Goal: Task Accomplishment & Management: Use online tool/utility

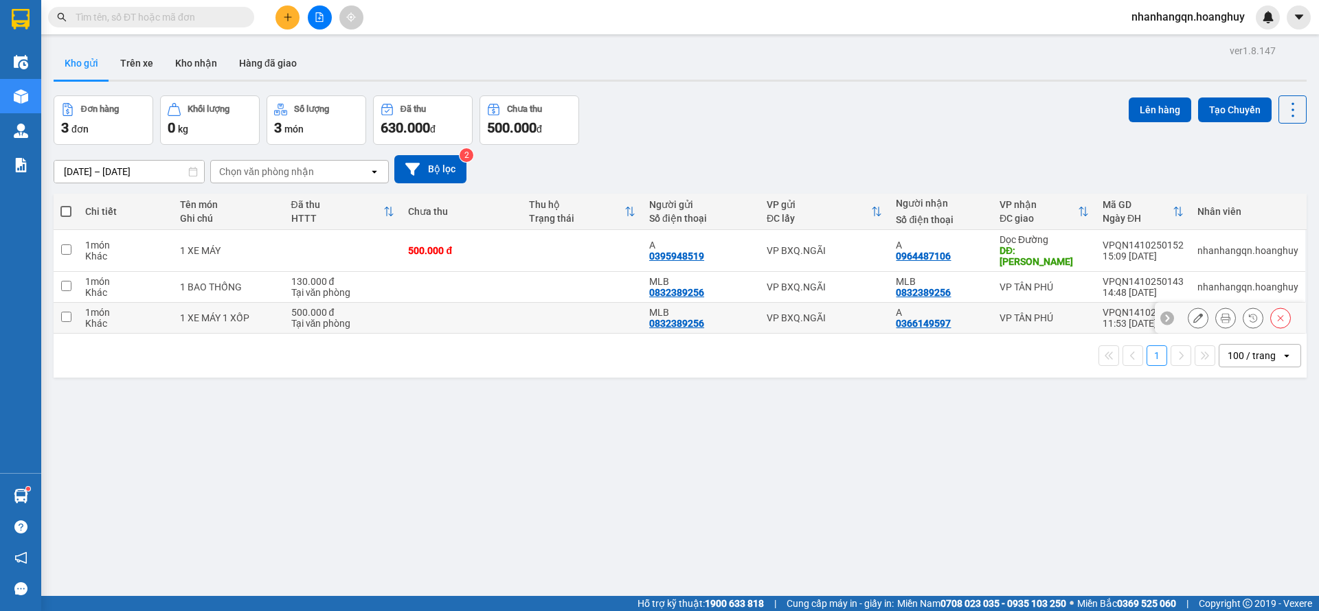
click at [812, 312] on div "VP BXQ.NGÃI" at bounding box center [824, 317] width 116 height 11
checkbox input "true"
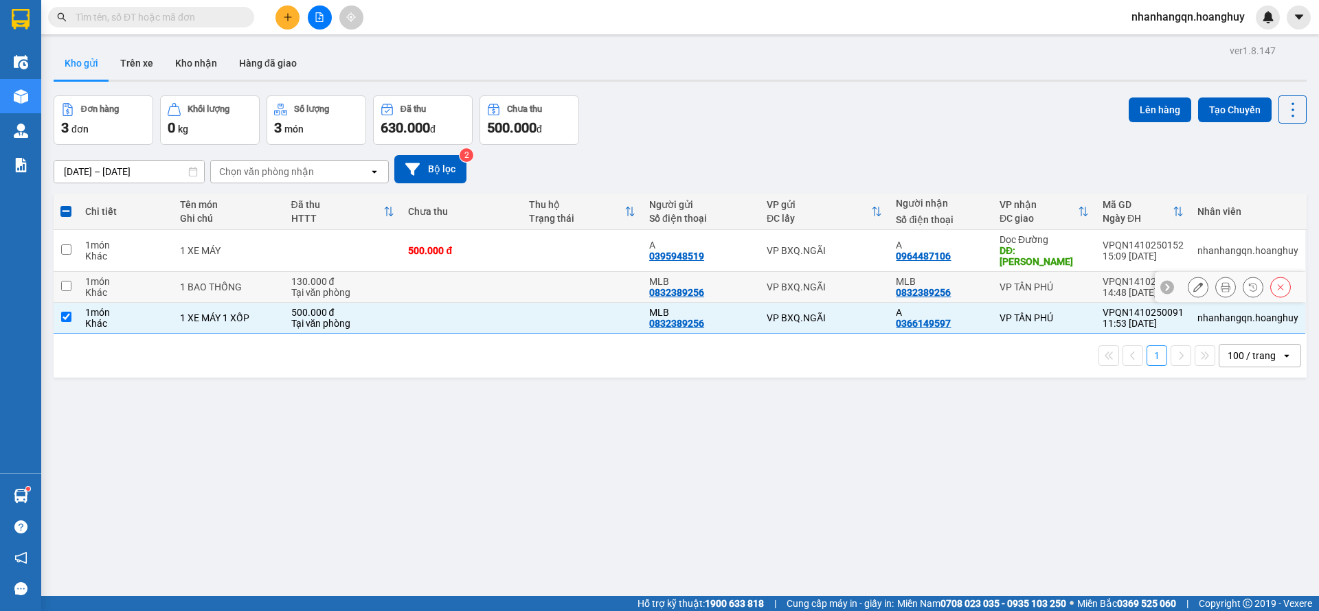
drag, startPoint x: 817, startPoint y: 282, endPoint x: 821, endPoint y: 257, distance: 25.2
click at [817, 282] on div "VP BXQ.NGÃI" at bounding box center [824, 287] width 116 height 11
checkbox input "true"
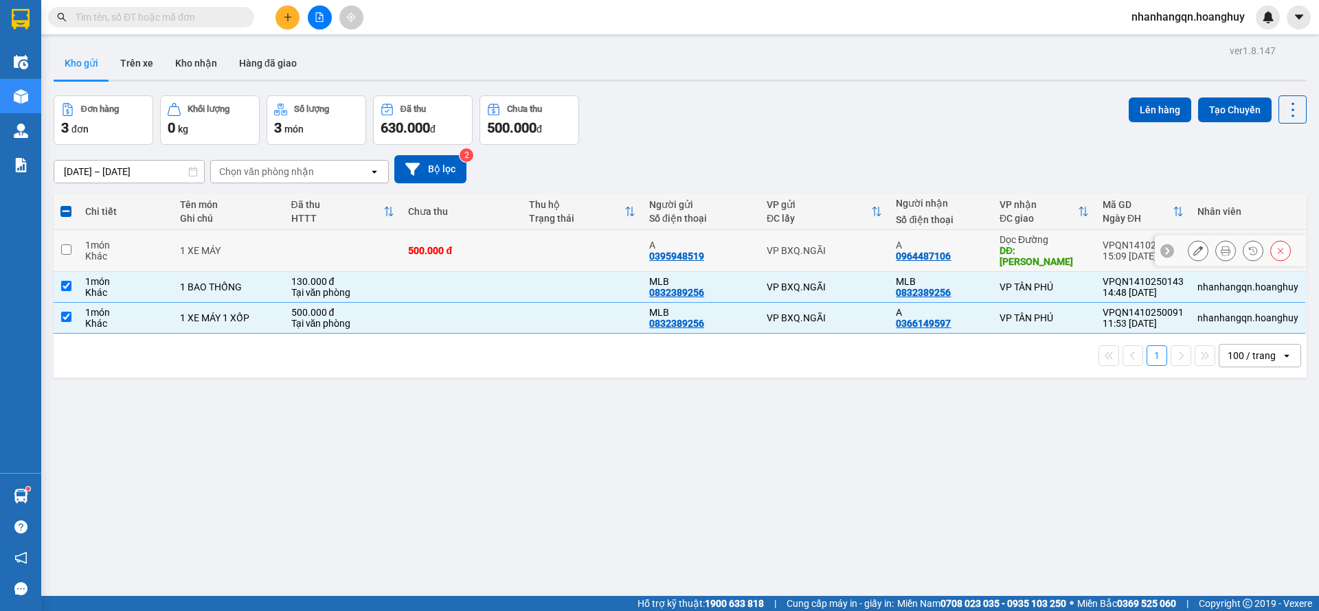
click at [823, 251] on td "VP BXQ.NGÃI" at bounding box center [825, 251] width 130 height 42
checkbox input "true"
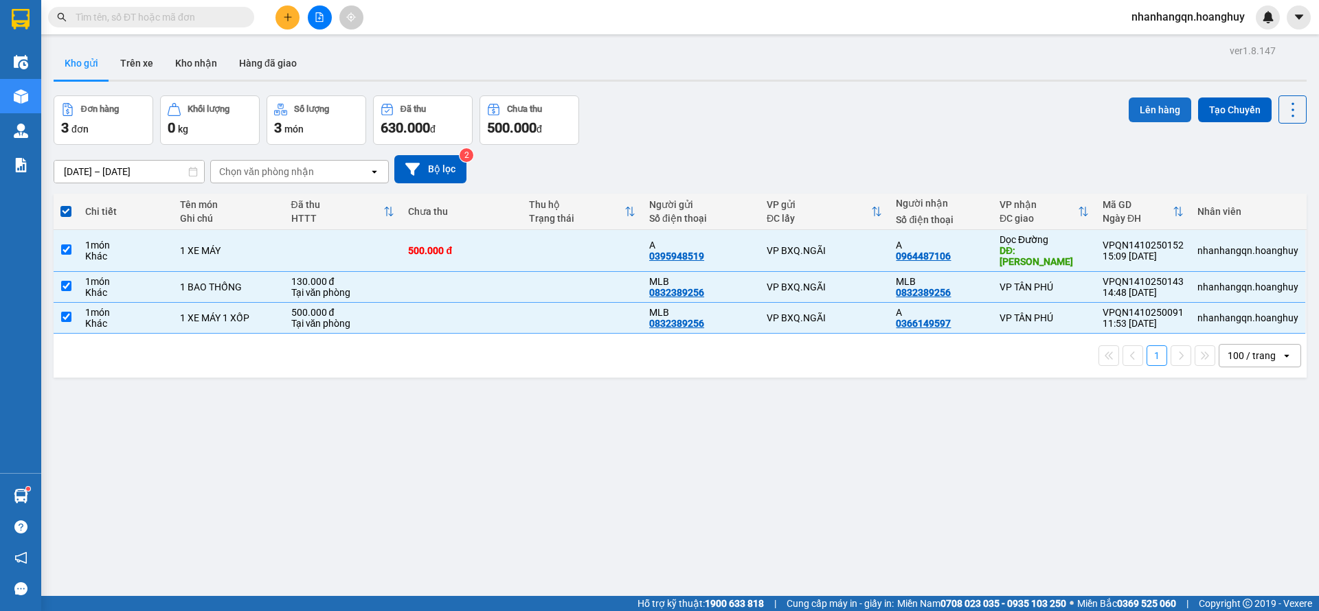
click at [1150, 113] on button "Lên hàng" at bounding box center [1159, 110] width 62 height 25
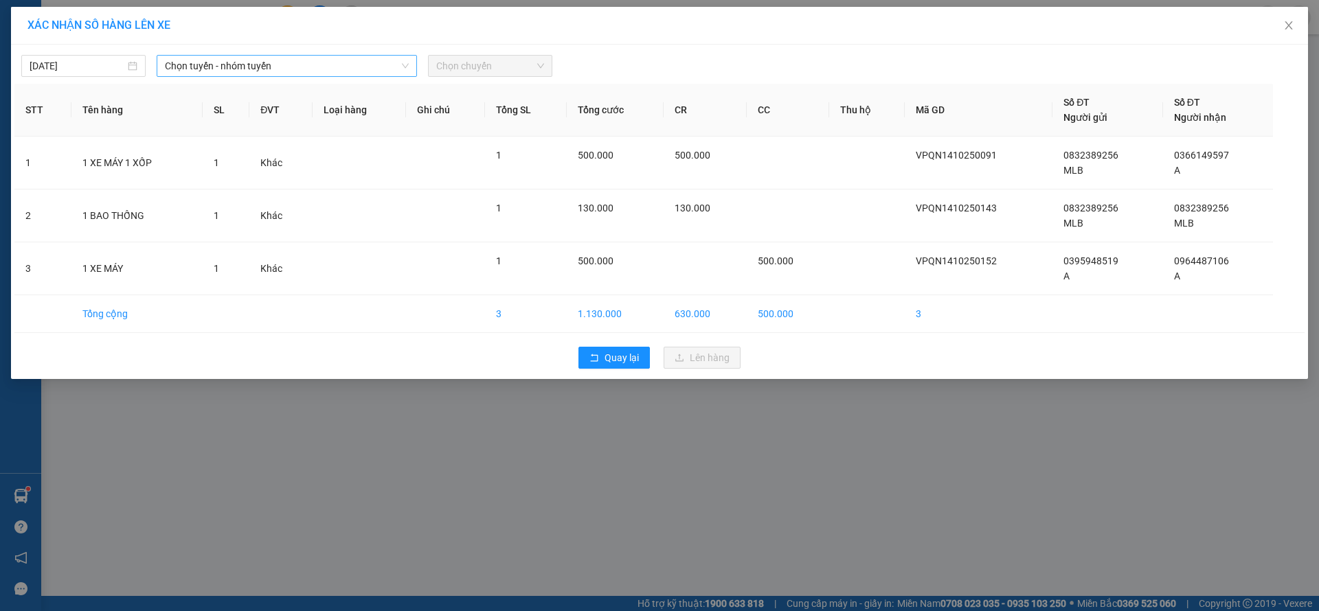
click at [216, 69] on span "Chọn tuyến - nhóm tuyến" at bounding box center [287, 66] width 244 height 21
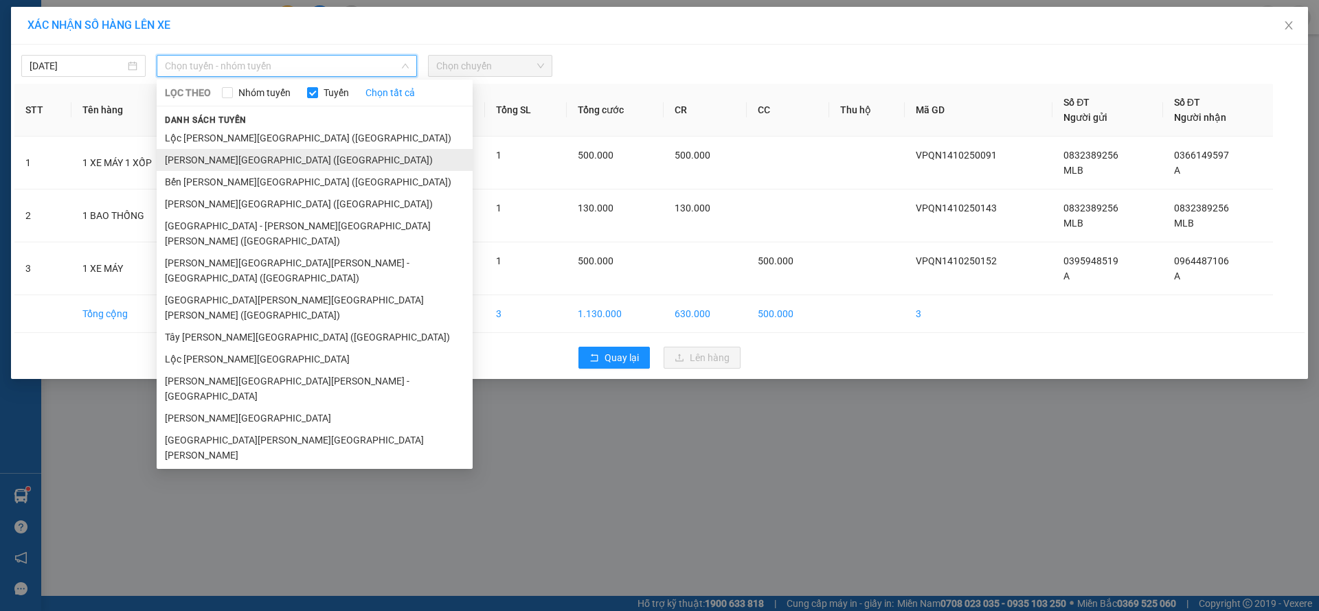
click at [241, 158] on li "[PERSON_NAME][GEOGRAPHIC_DATA] ([GEOGRAPHIC_DATA])" at bounding box center [315, 160] width 316 height 22
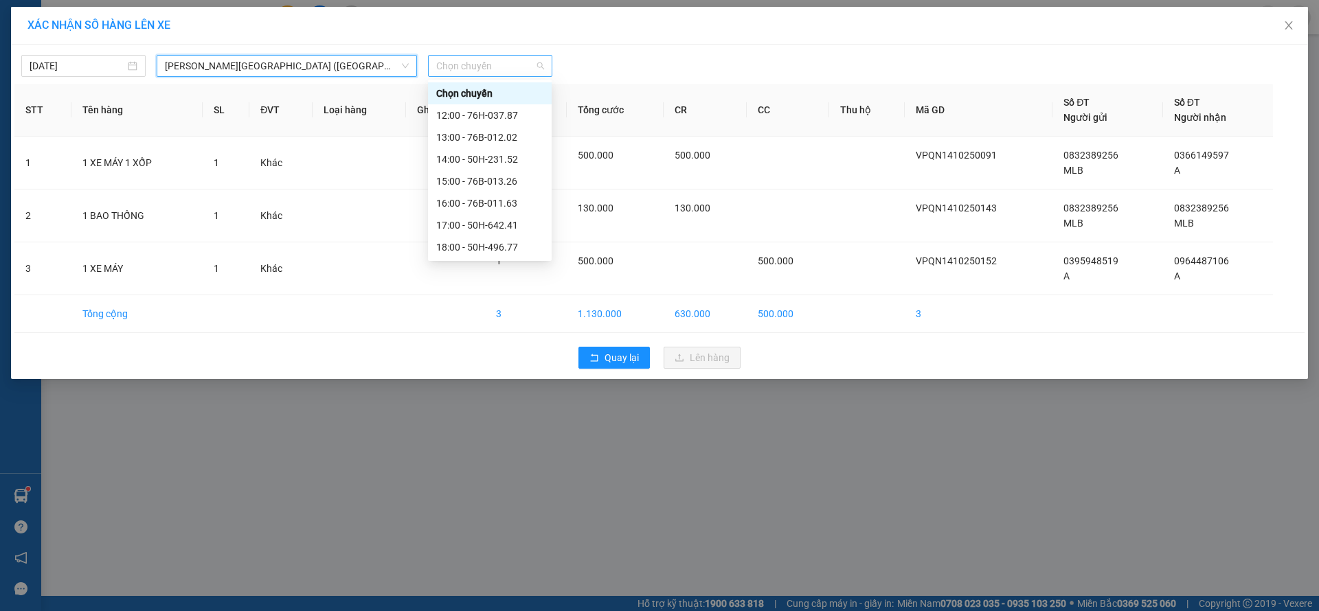
click at [479, 63] on span "Chọn chuyến" at bounding box center [490, 66] width 108 height 21
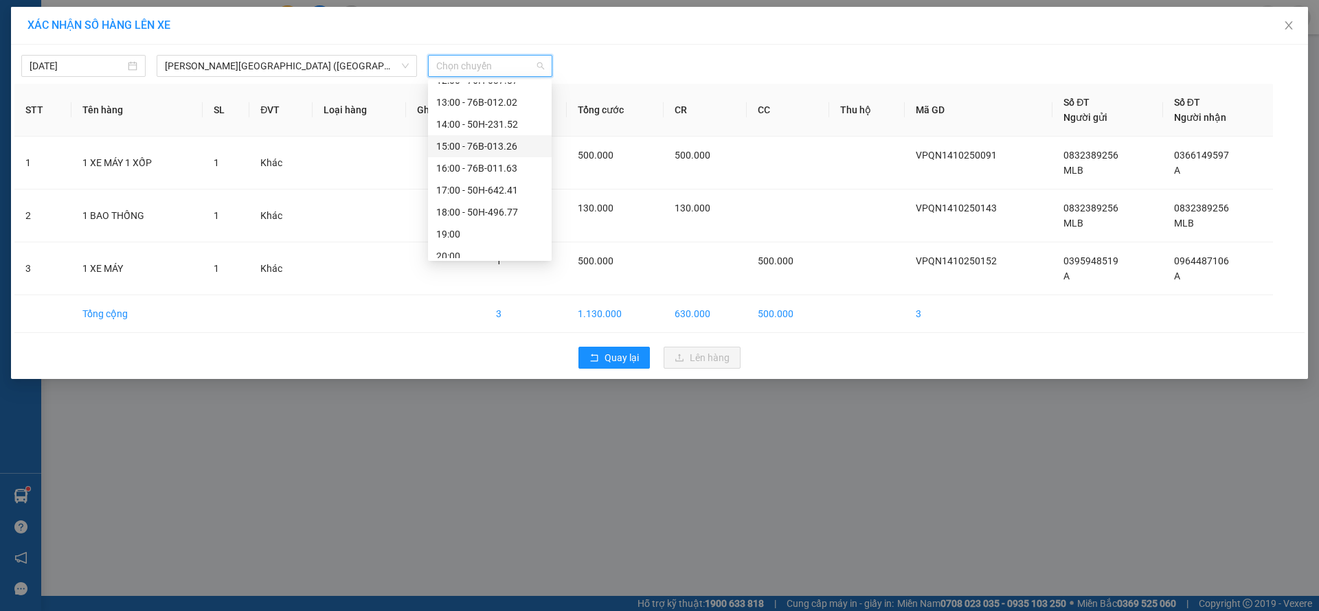
scroll to position [44, 0]
click at [497, 229] on div "19:00" at bounding box center [489, 225] width 107 height 15
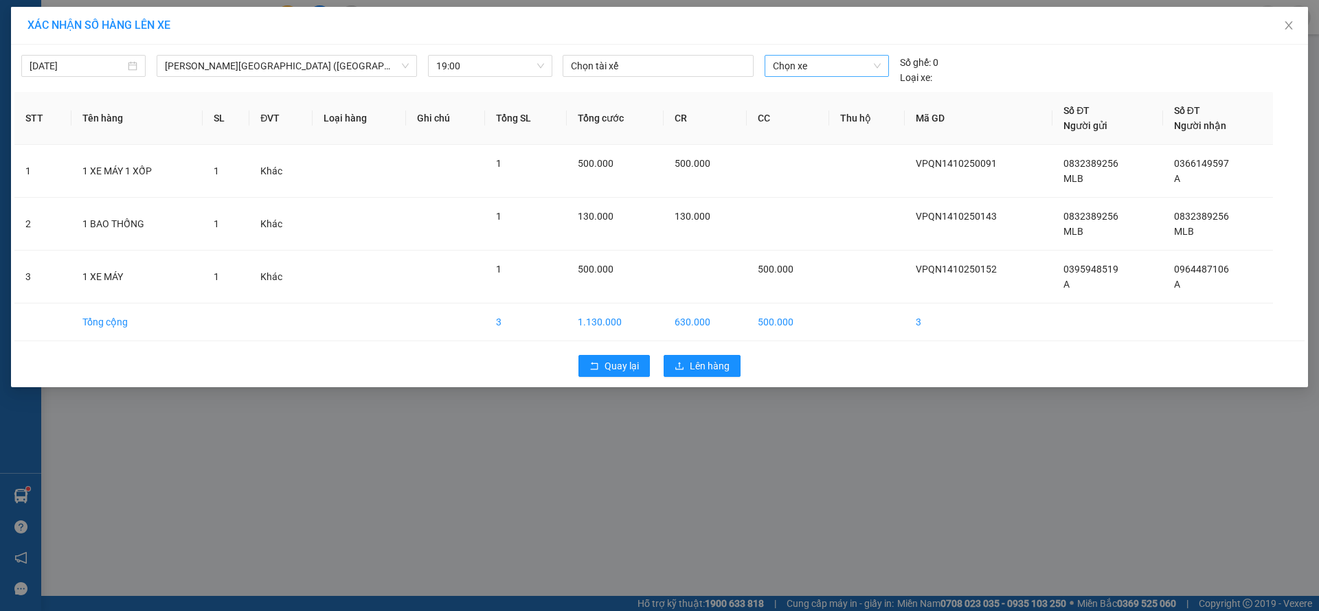
click at [798, 75] on div "Chọn xe" at bounding box center [826, 70] width 135 height 30
click at [798, 75] on span "Chọn xe" at bounding box center [826, 66] width 107 height 21
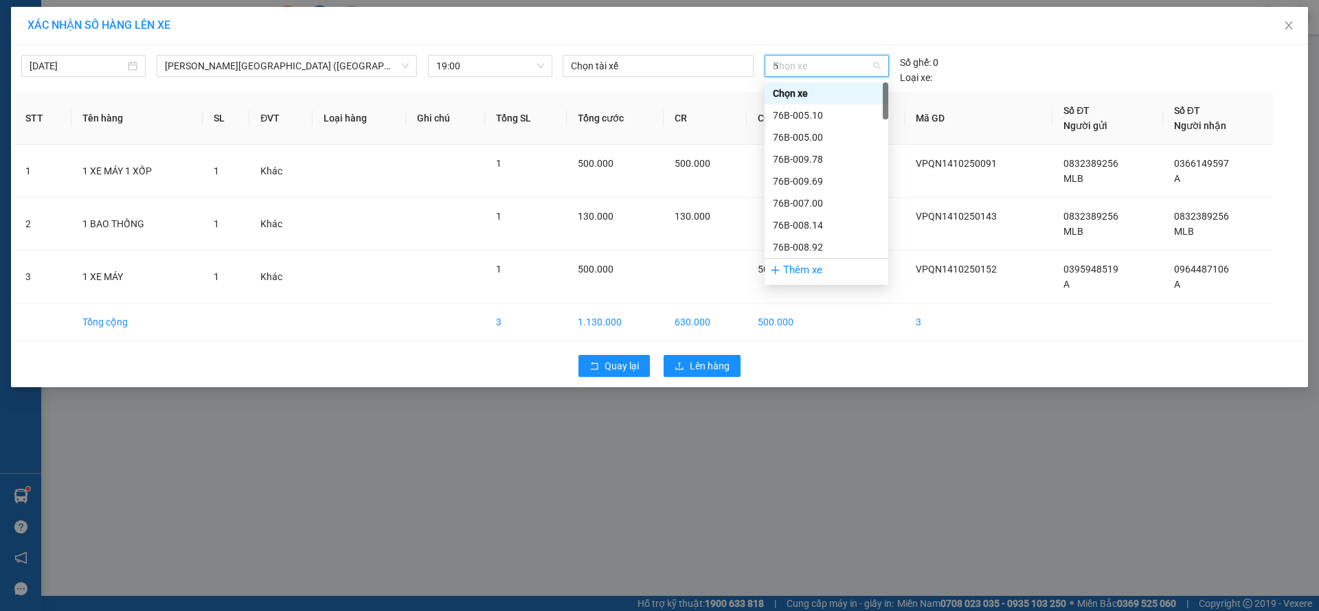
type input "54"
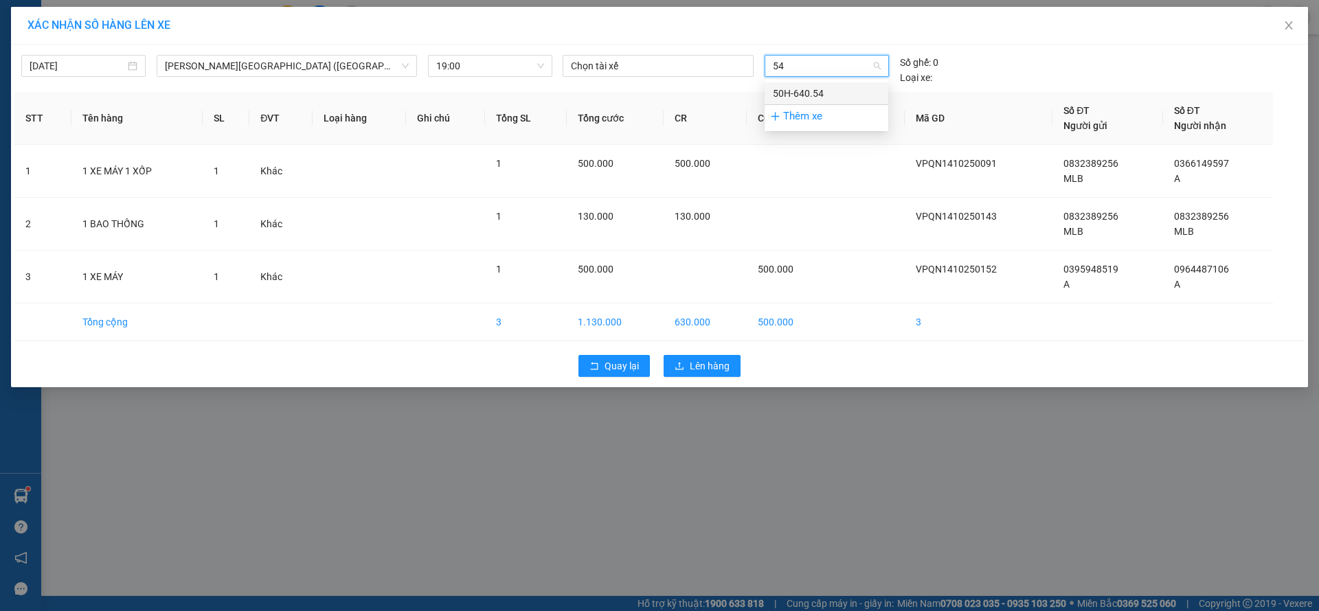
click at [832, 91] on div "50H-640.54" at bounding box center [826, 93] width 107 height 15
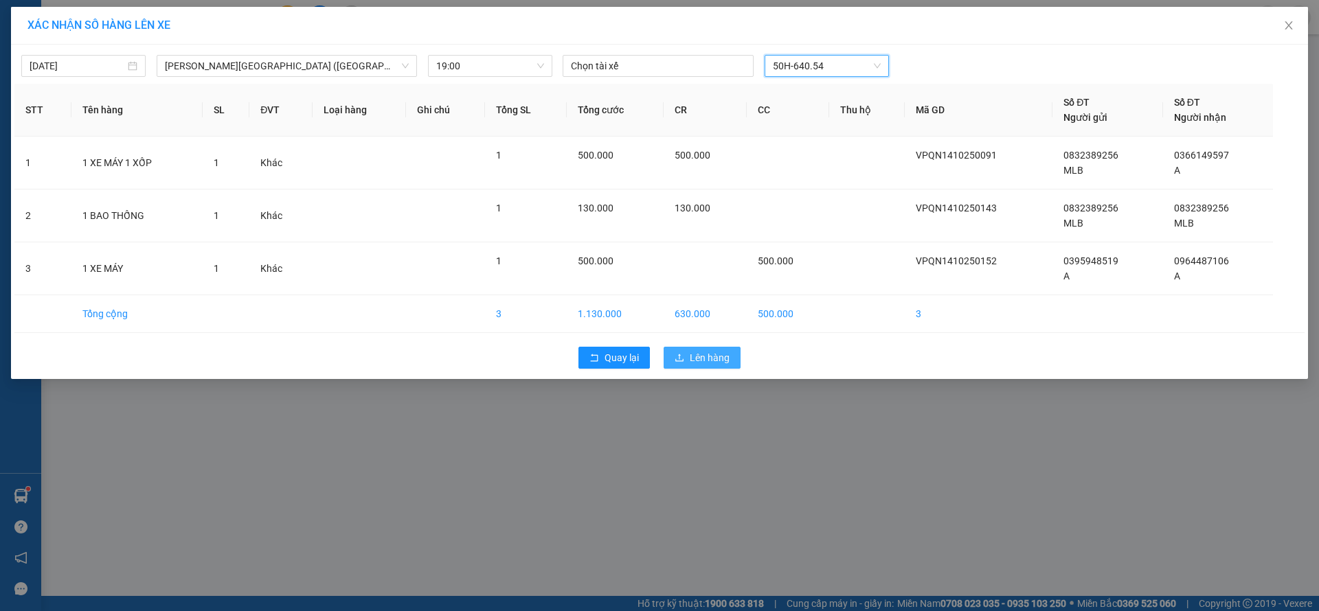
click at [692, 354] on span "Lên hàng" at bounding box center [710, 357] width 40 height 15
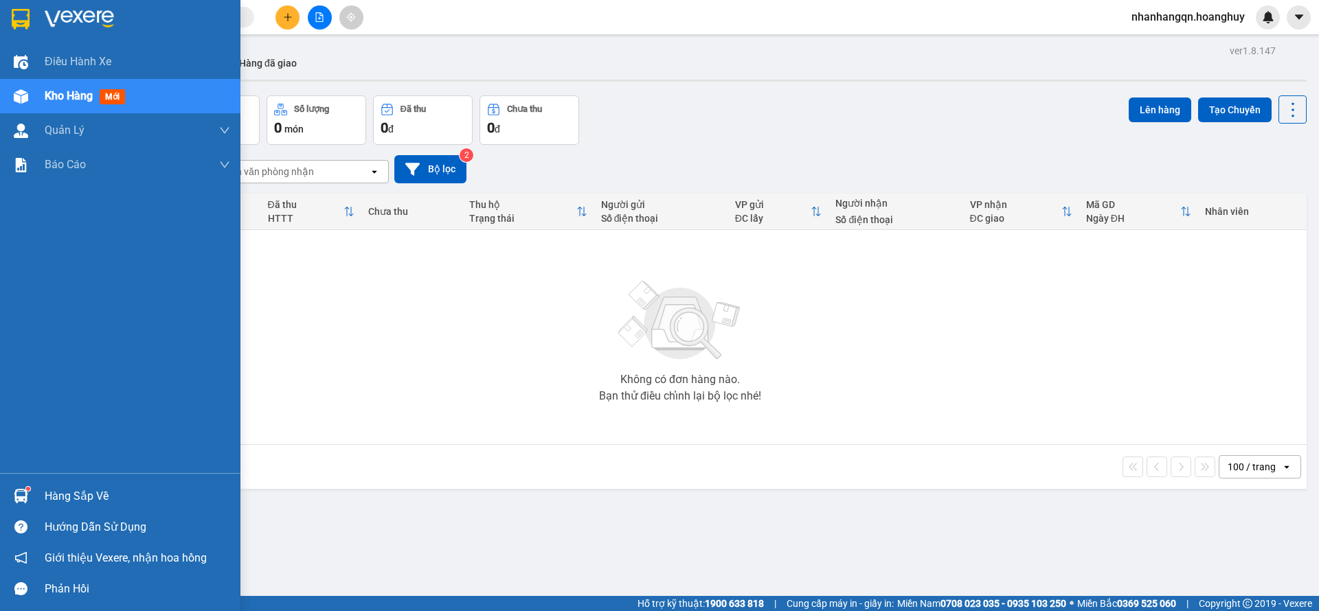
click at [18, 12] on img at bounding box center [21, 19] width 18 height 21
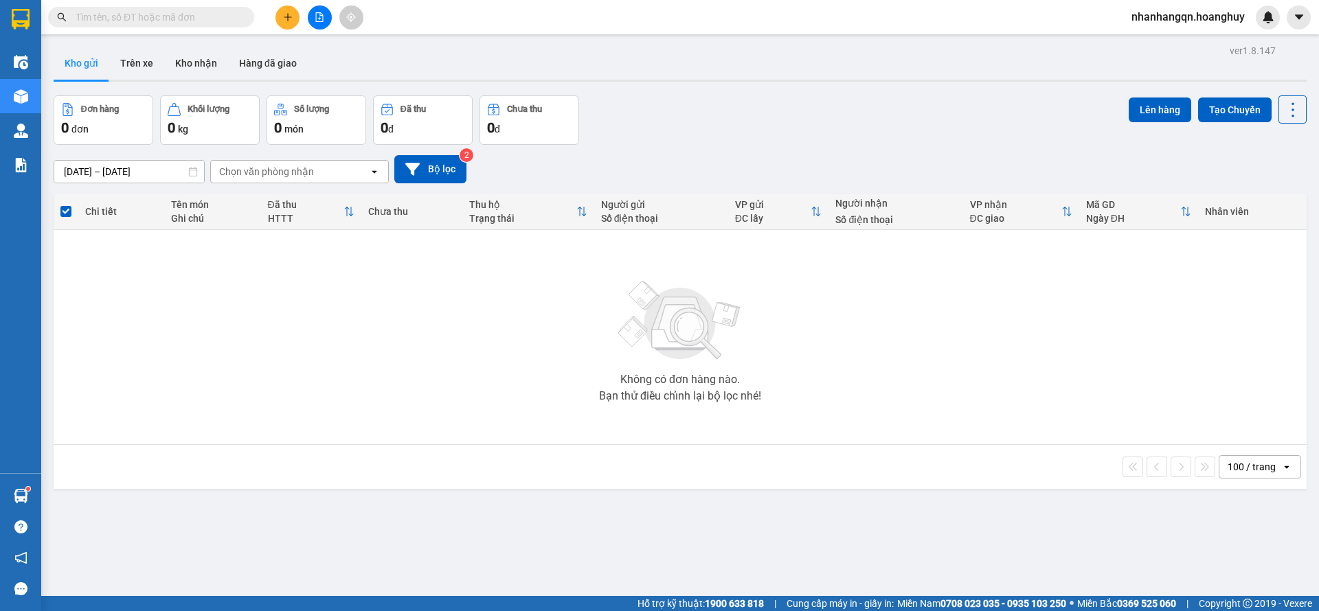
click at [141, 21] on input "text" at bounding box center [157, 17] width 162 height 15
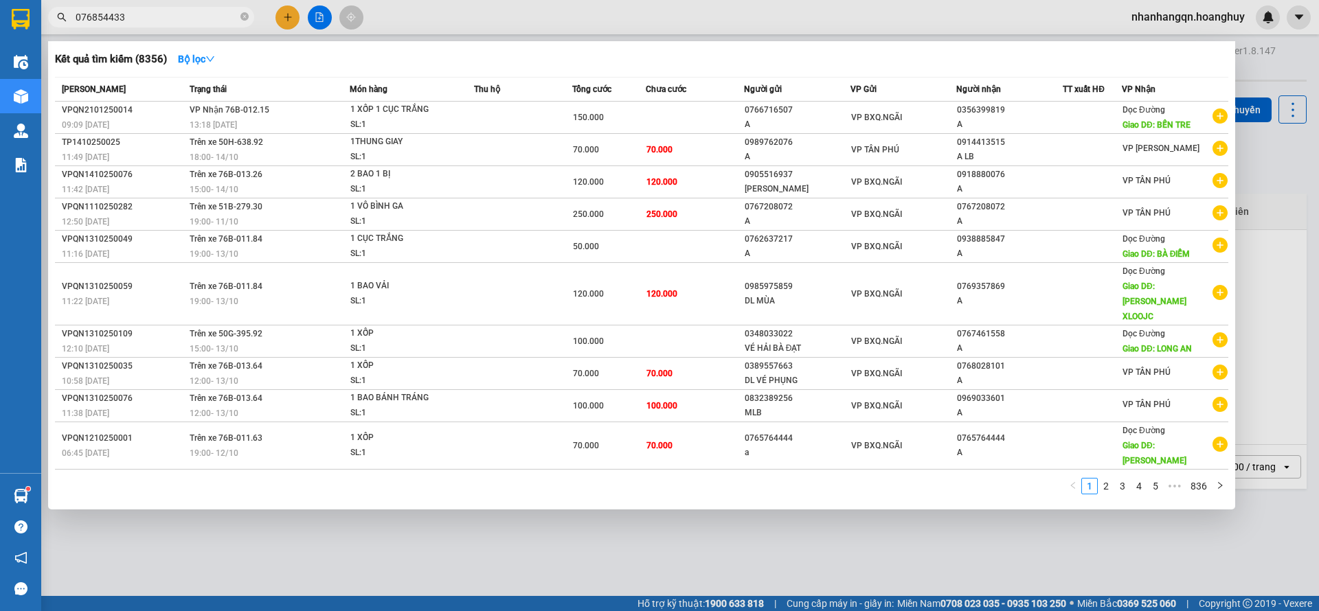
type input "0768544330"
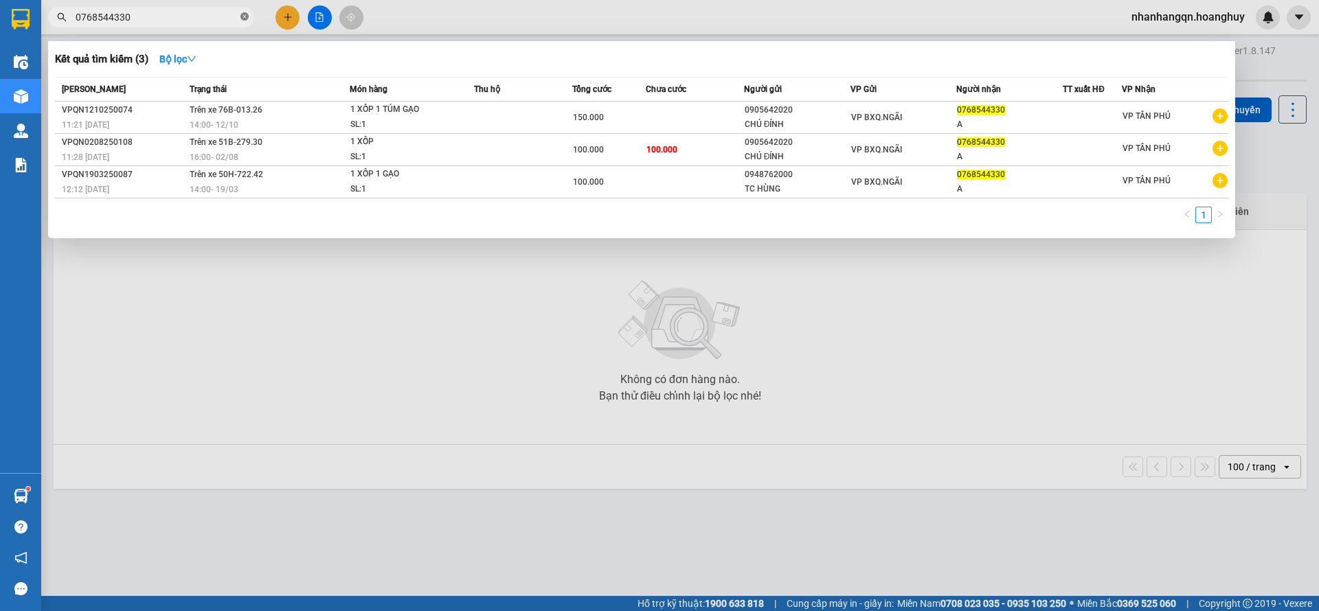
click at [247, 17] on icon "close-circle" at bounding box center [244, 16] width 8 height 8
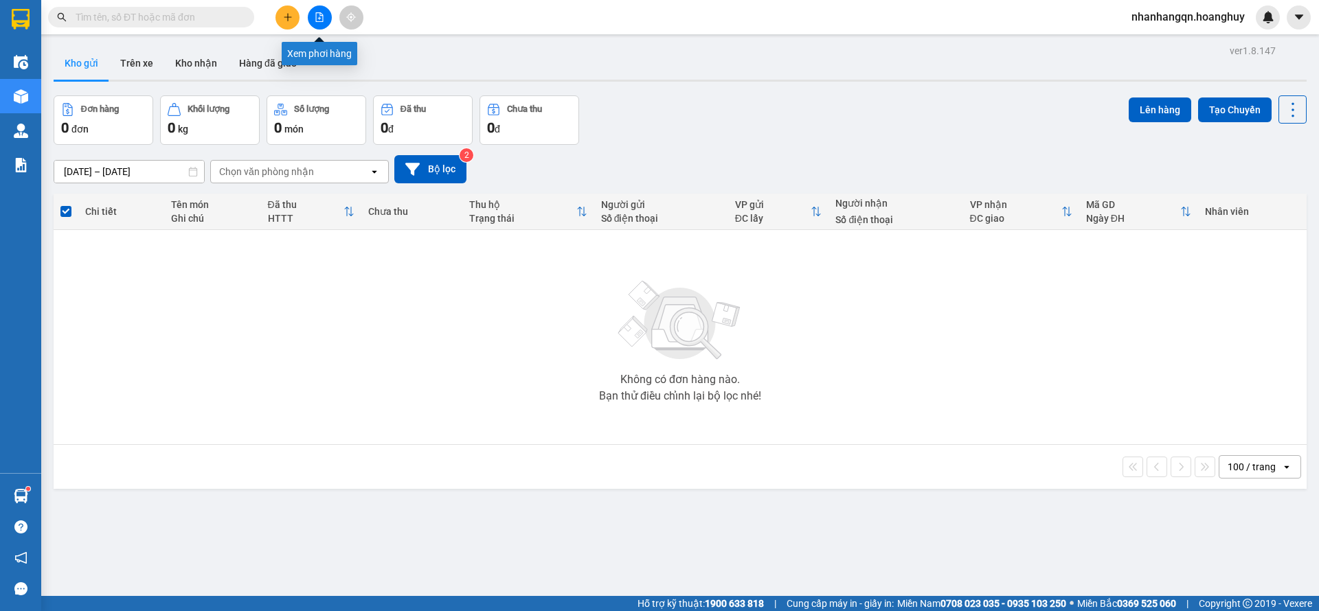
click at [328, 19] on button at bounding box center [320, 17] width 24 height 24
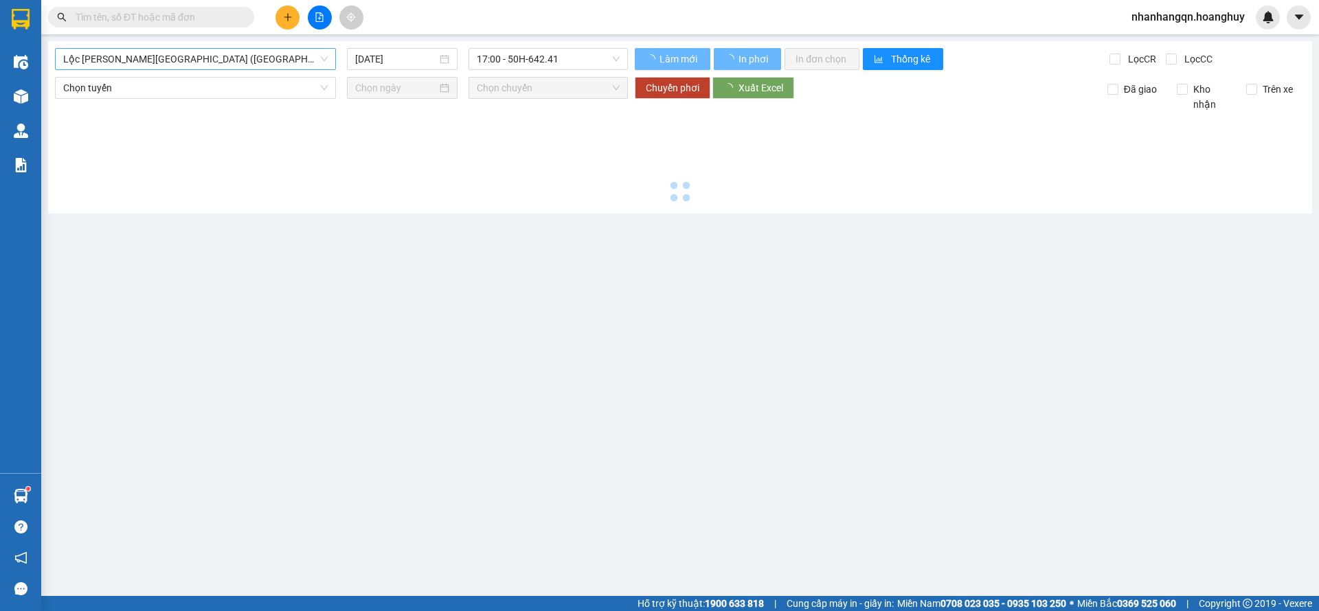
click at [216, 57] on span "Lộc [PERSON_NAME][GEOGRAPHIC_DATA] ([GEOGRAPHIC_DATA])" at bounding box center [195, 59] width 264 height 21
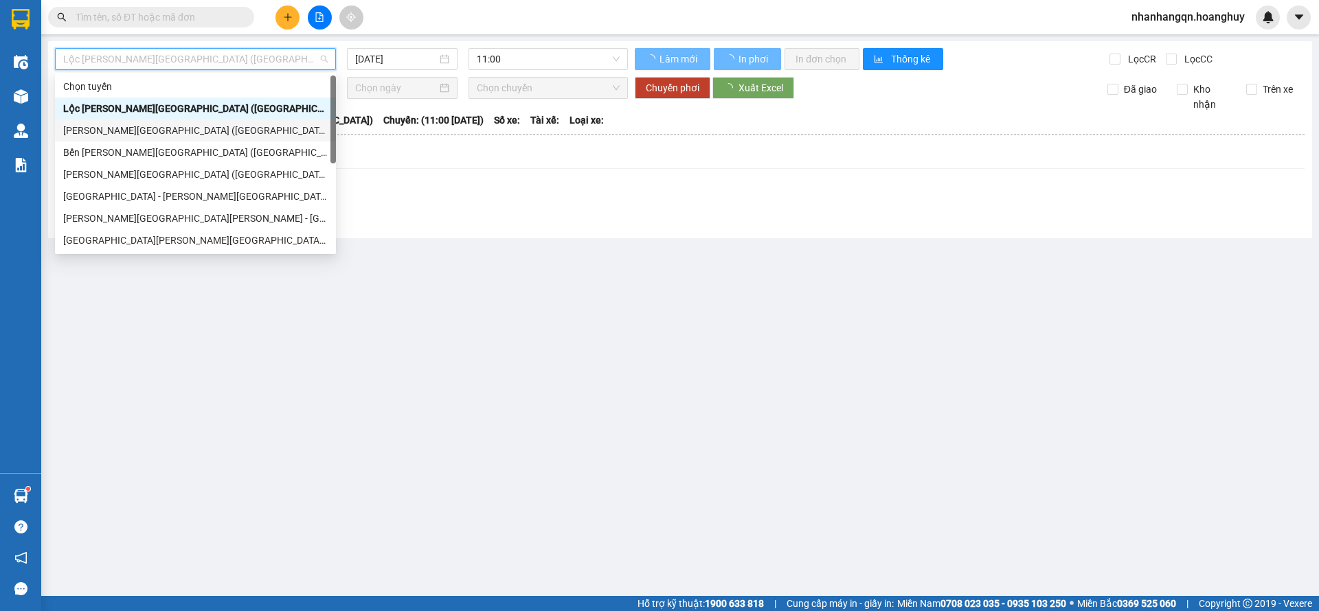
click at [206, 134] on div "[PERSON_NAME][GEOGRAPHIC_DATA] ([GEOGRAPHIC_DATA])" at bounding box center [195, 130] width 264 height 15
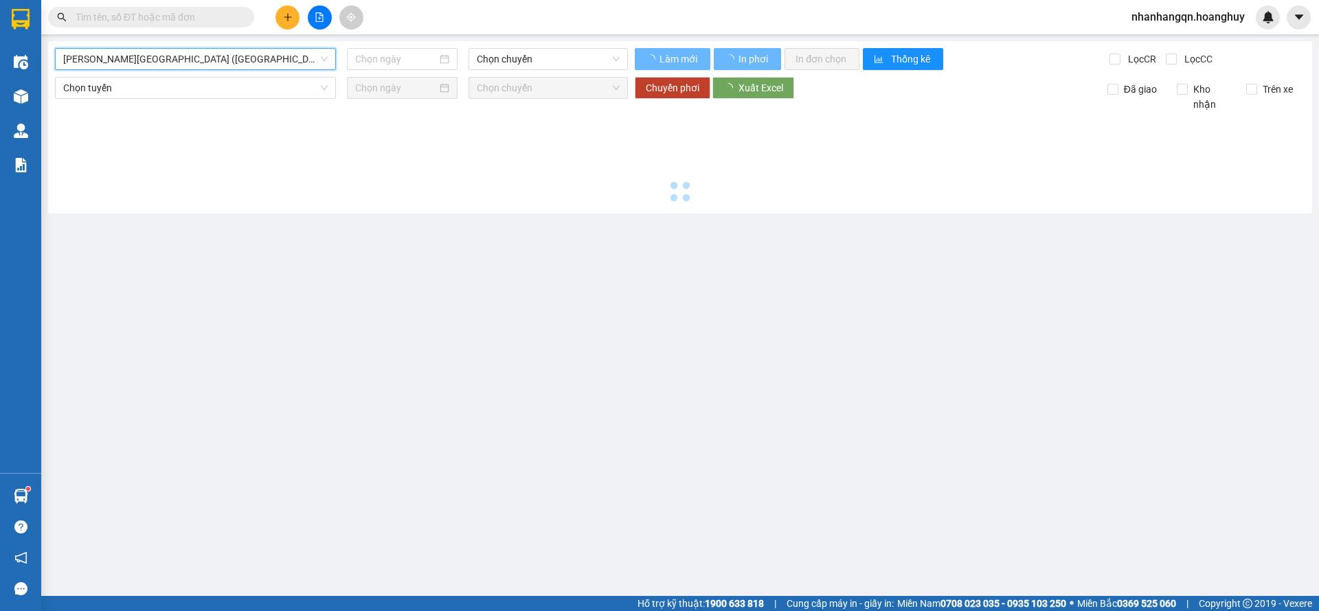
type input "[DATE]"
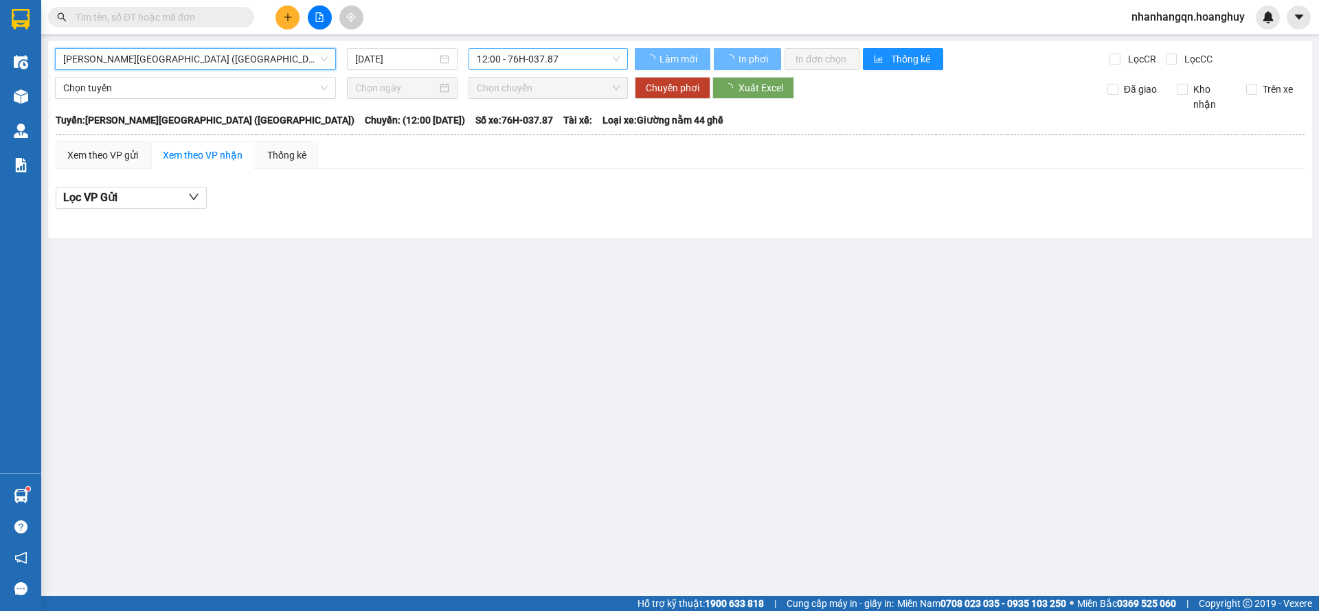
click at [567, 65] on span "12:00 - 76H-037.87" at bounding box center [548, 59] width 143 height 21
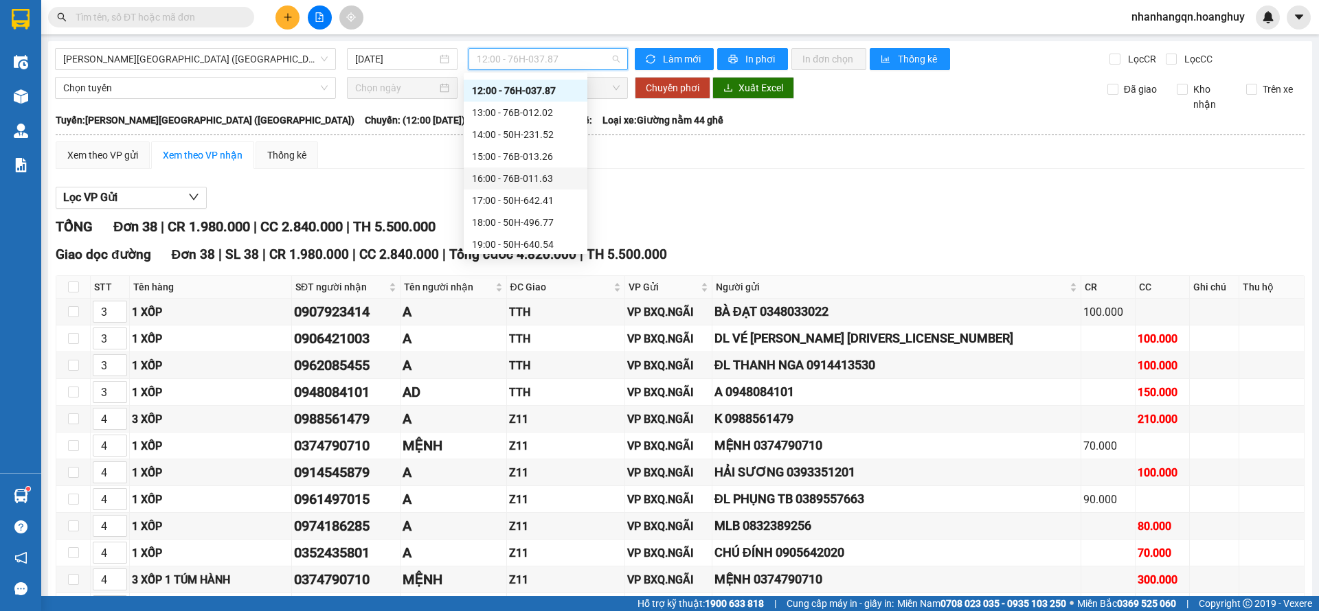
scroll to position [44, 0]
click at [556, 209] on div "19:00 - 50H-640.54" at bounding box center [526, 218] width 124 height 22
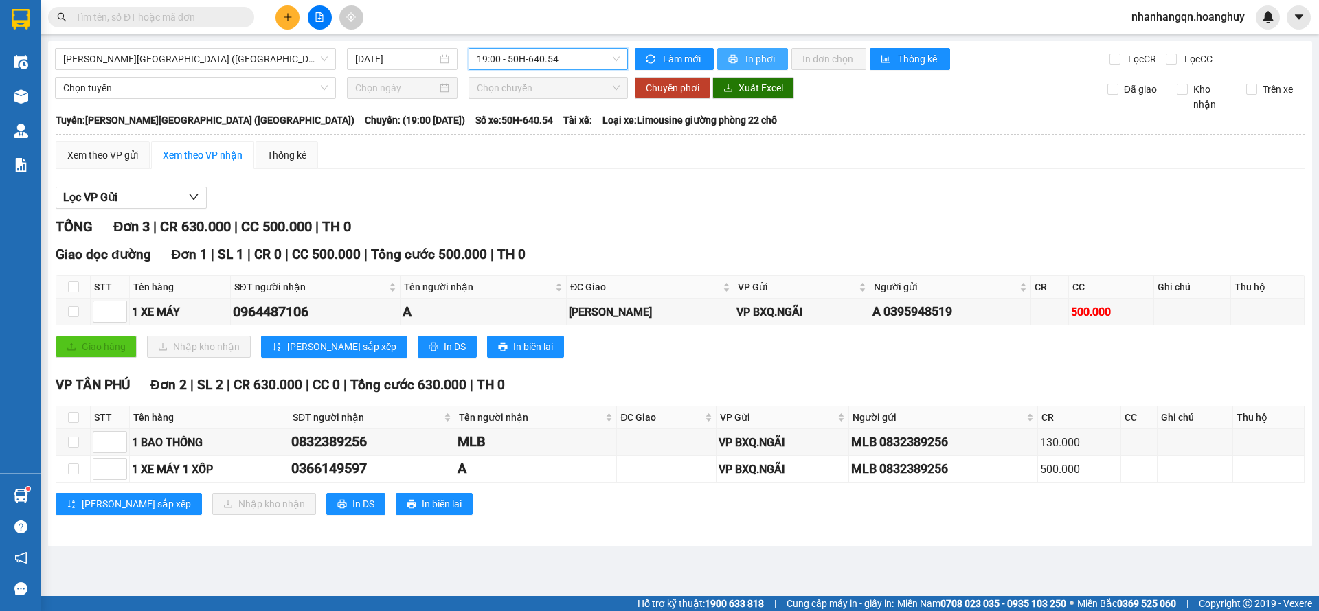
click at [759, 56] on span "In phơi" at bounding box center [761, 59] width 32 height 15
click at [168, 14] on input "text" at bounding box center [157, 17] width 162 height 15
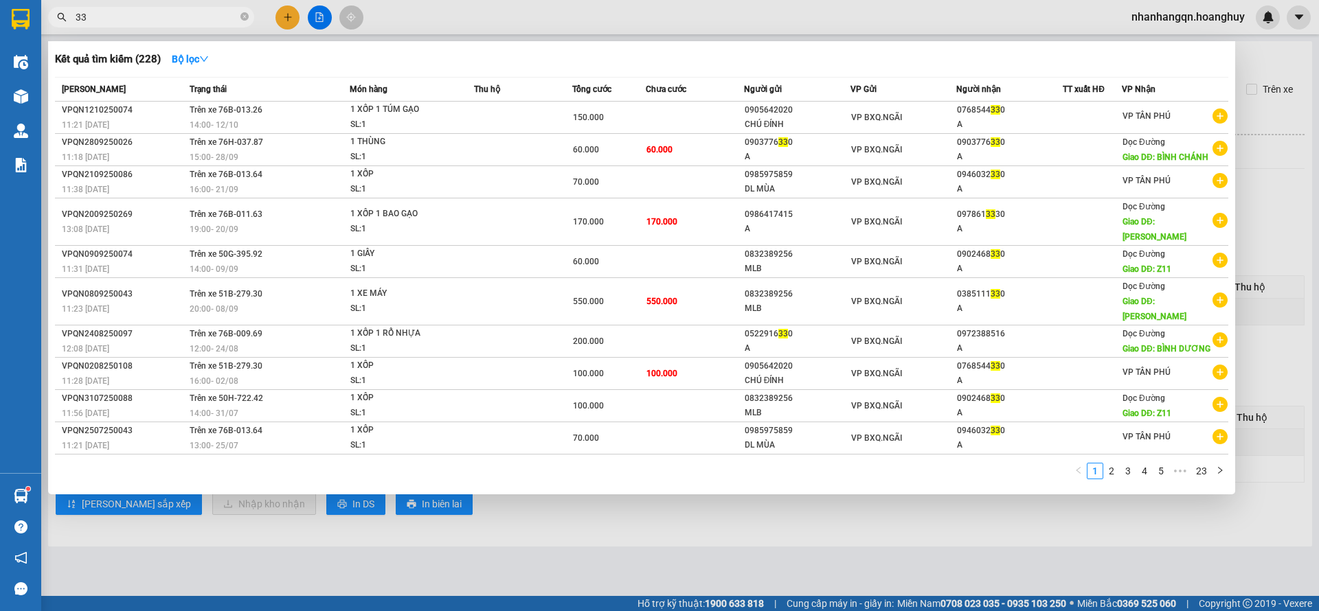
type input "3"
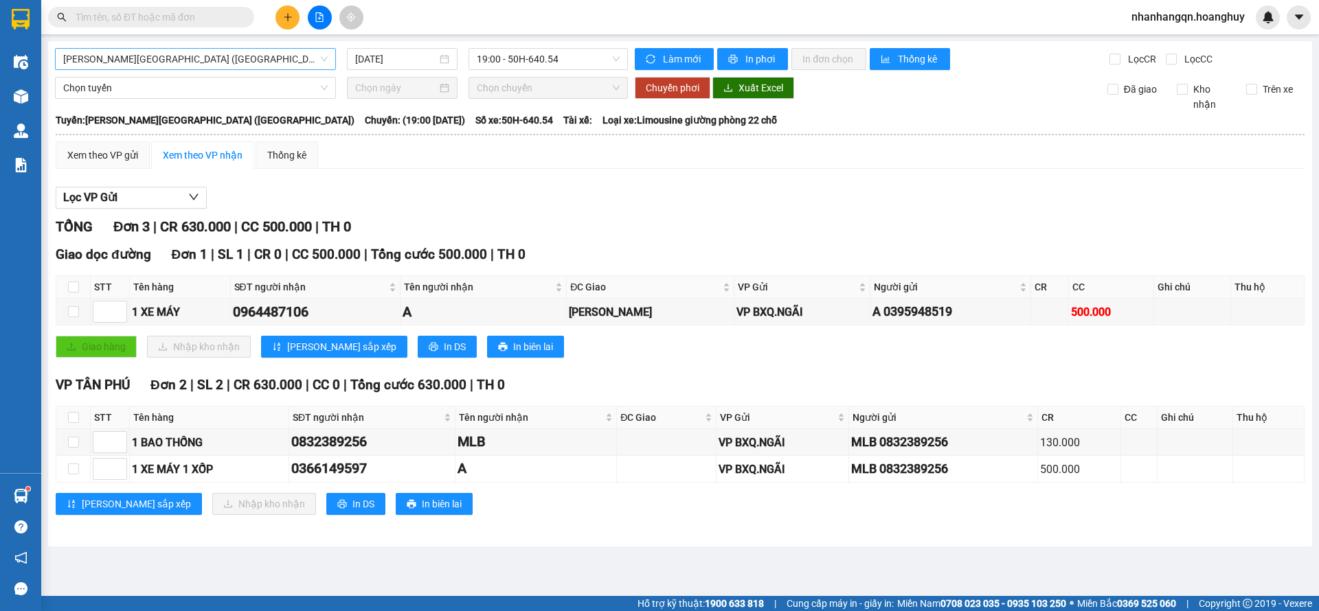
click at [182, 66] on span "[PERSON_NAME][GEOGRAPHIC_DATA] ([GEOGRAPHIC_DATA])" at bounding box center [195, 59] width 264 height 21
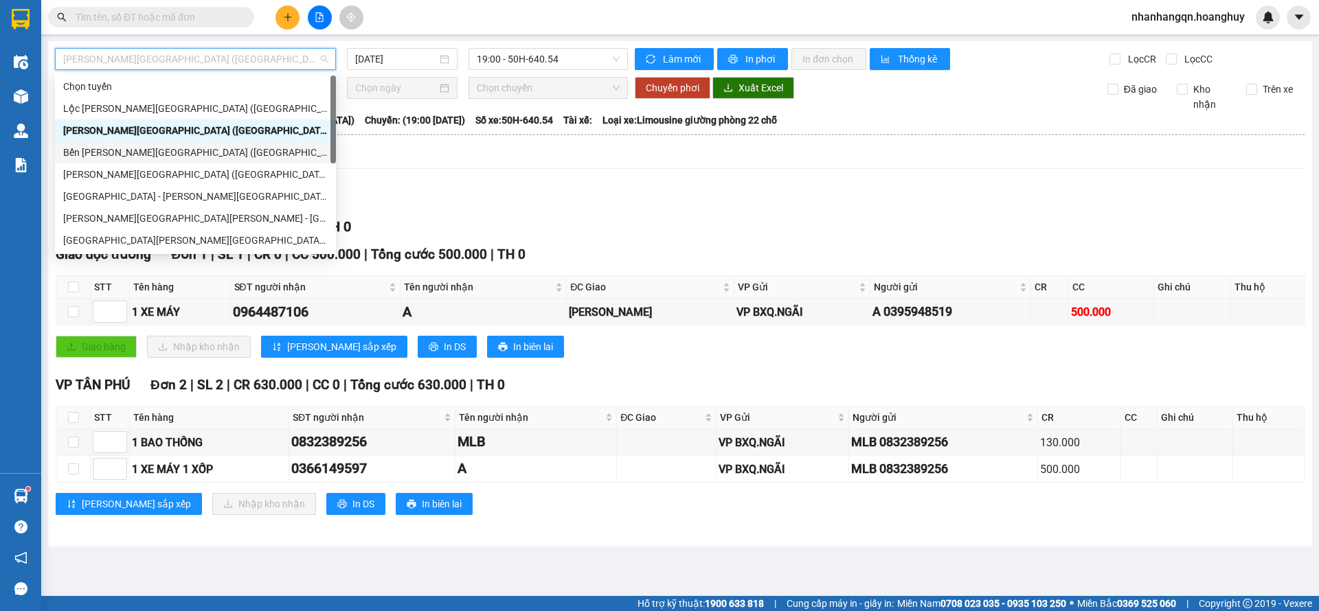
click at [180, 146] on div "Bến [PERSON_NAME][GEOGRAPHIC_DATA] ([GEOGRAPHIC_DATA])" at bounding box center [195, 152] width 264 height 15
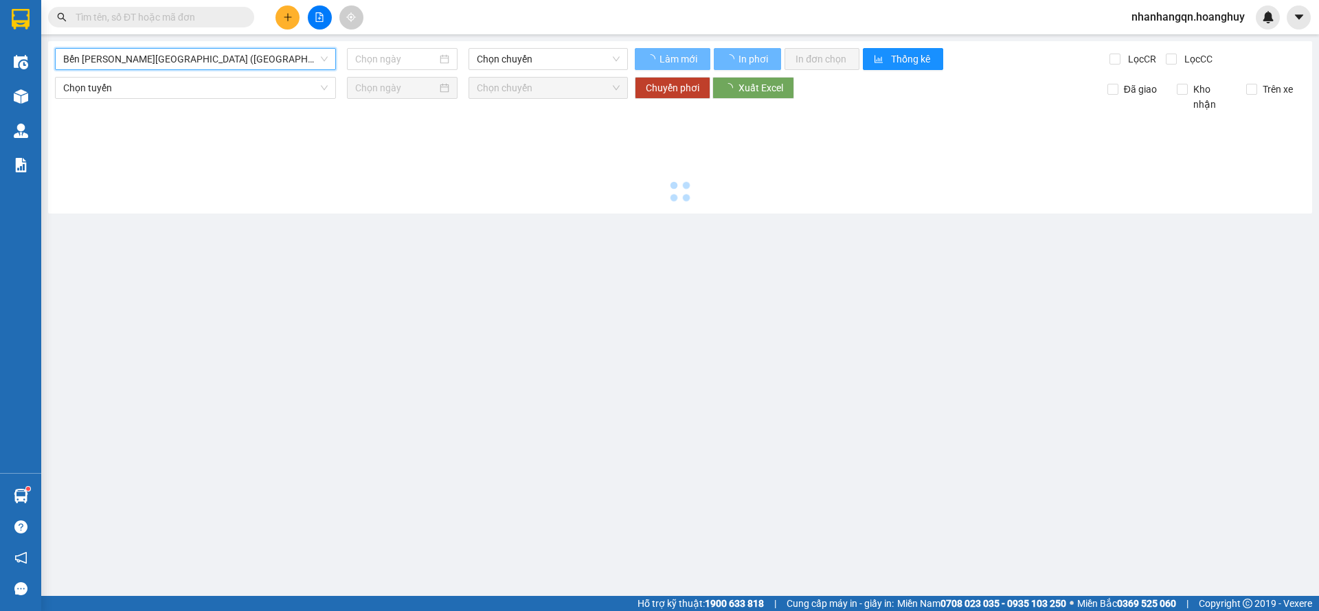
type input "[DATE]"
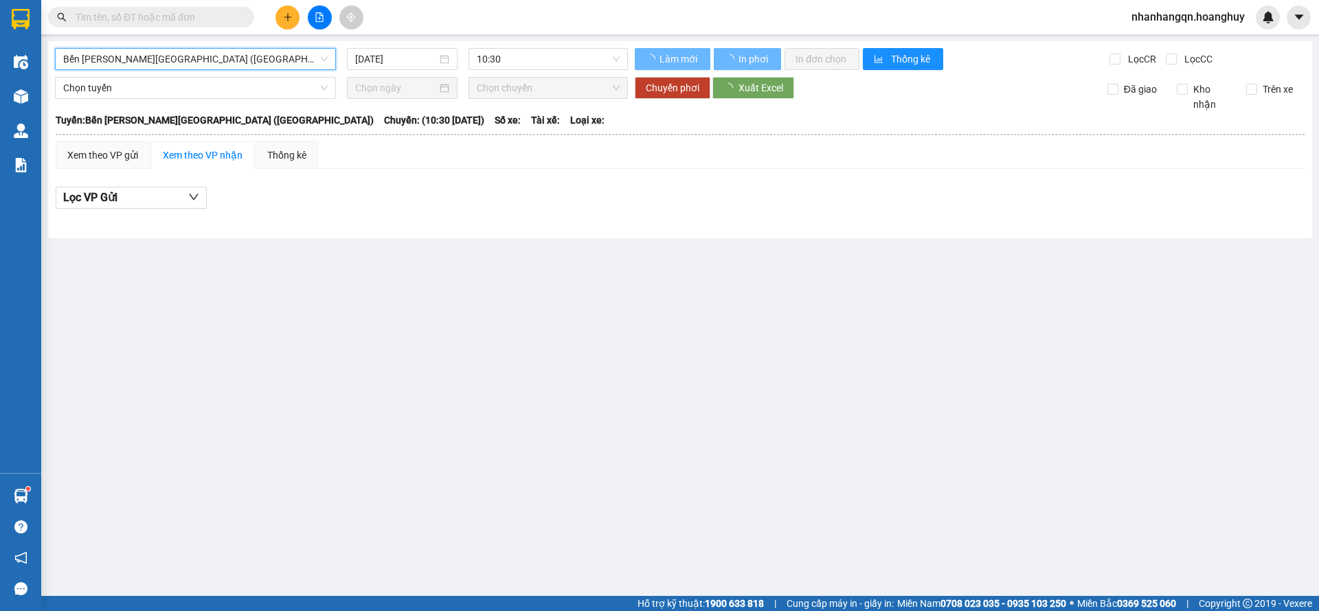
click at [244, 71] on div "Bến [PERSON_NAME][GEOGRAPHIC_DATA] ([GEOGRAPHIC_DATA]) [GEOGRAPHIC_DATA][PERSON…" at bounding box center [680, 139] width 1264 height 197
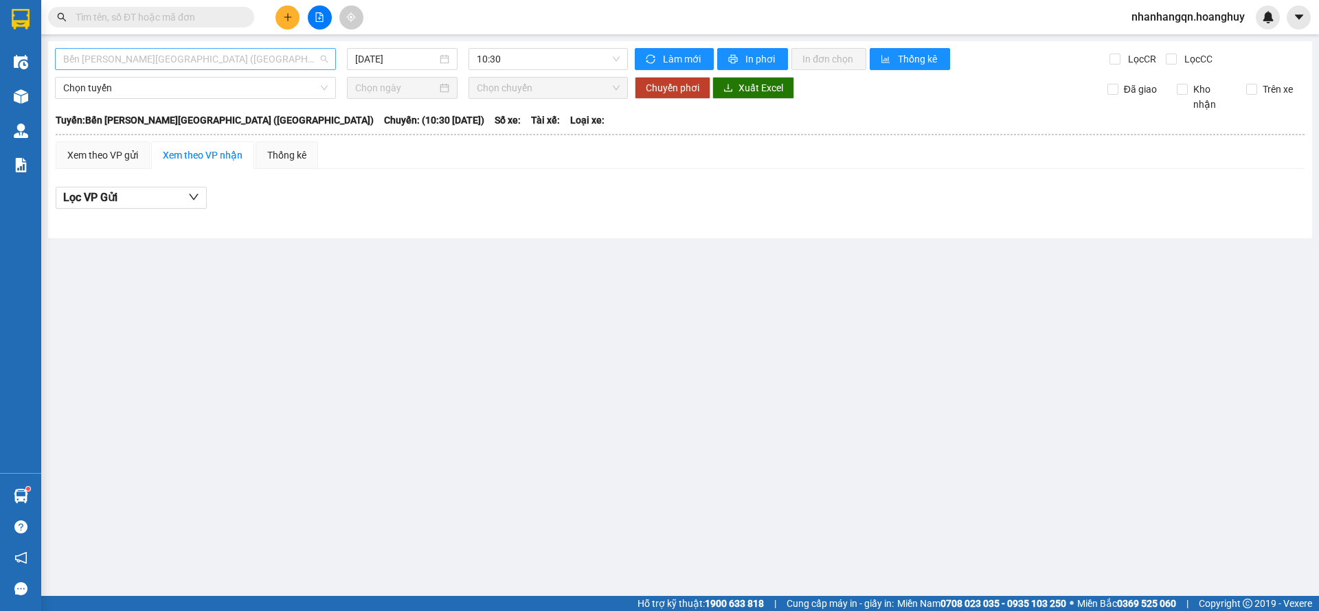
click at [200, 60] on span "Bến [PERSON_NAME][GEOGRAPHIC_DATA] ([GEOGRAPHIC_DATA])" at bounding box center [195, 59] width 264 height 21
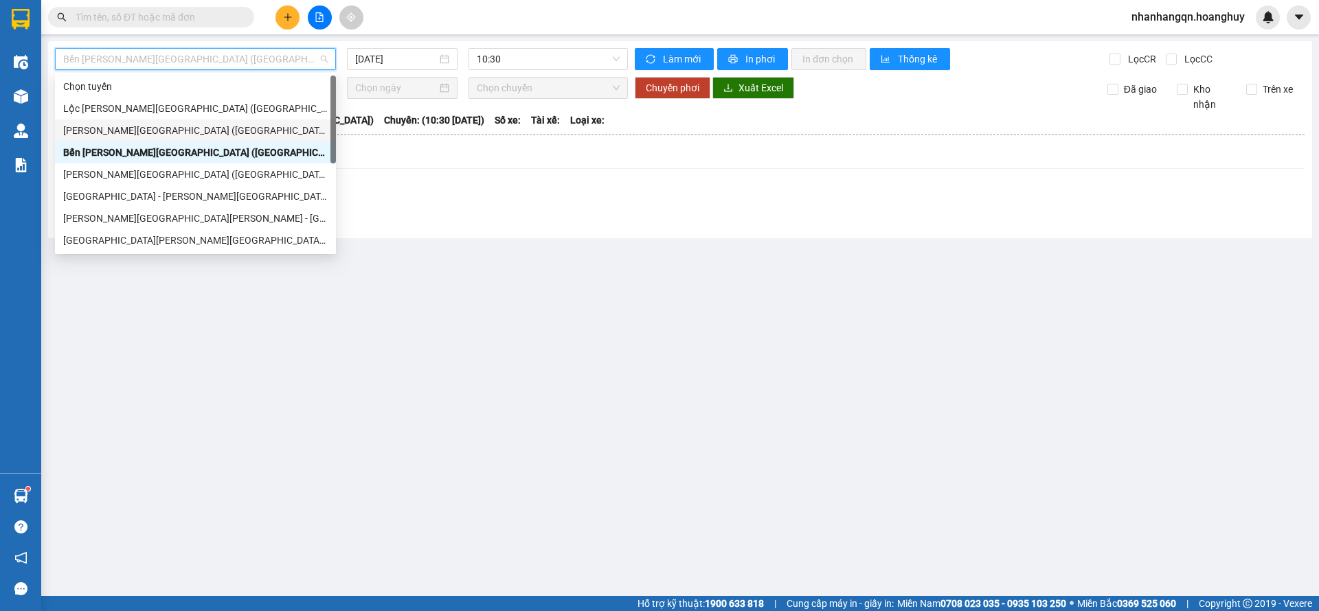
click at [172, 126] on div "[PERSON_NAME][GEOGRAPHIC_DATA] ([GEOGRAPHIC_DATA])" at bounding box center [195, 130] width 264 height 15
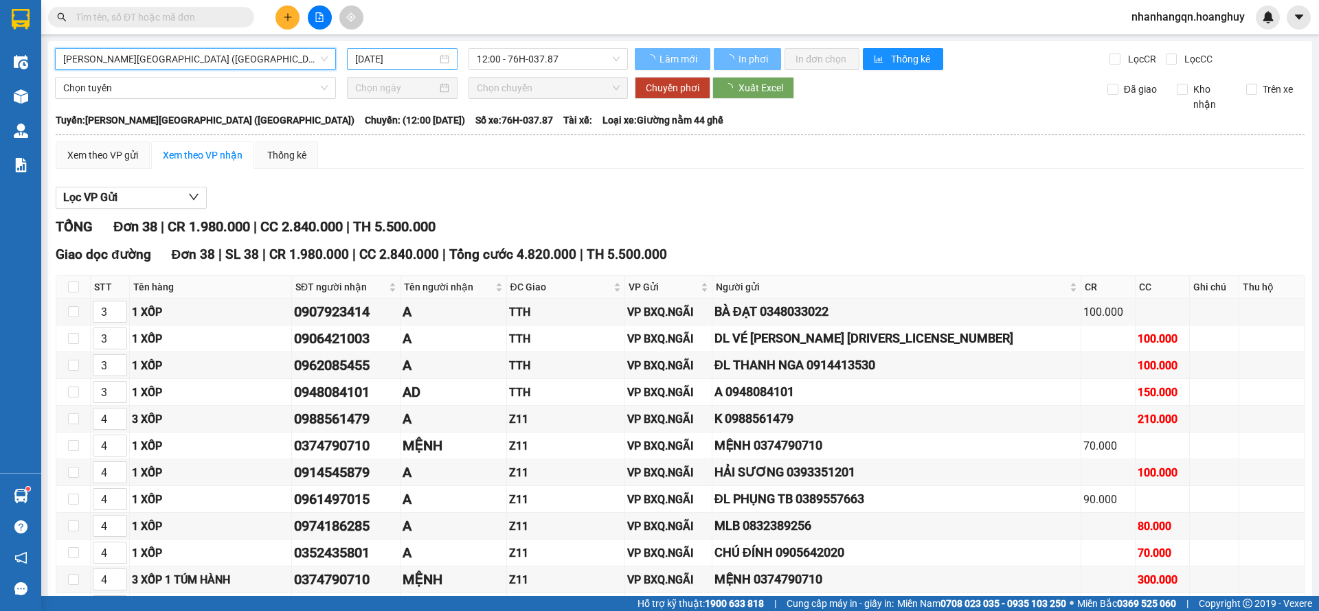
click at [390, 66] on div "[DATE]" at bounding box center [402, 59] width 111 height 22
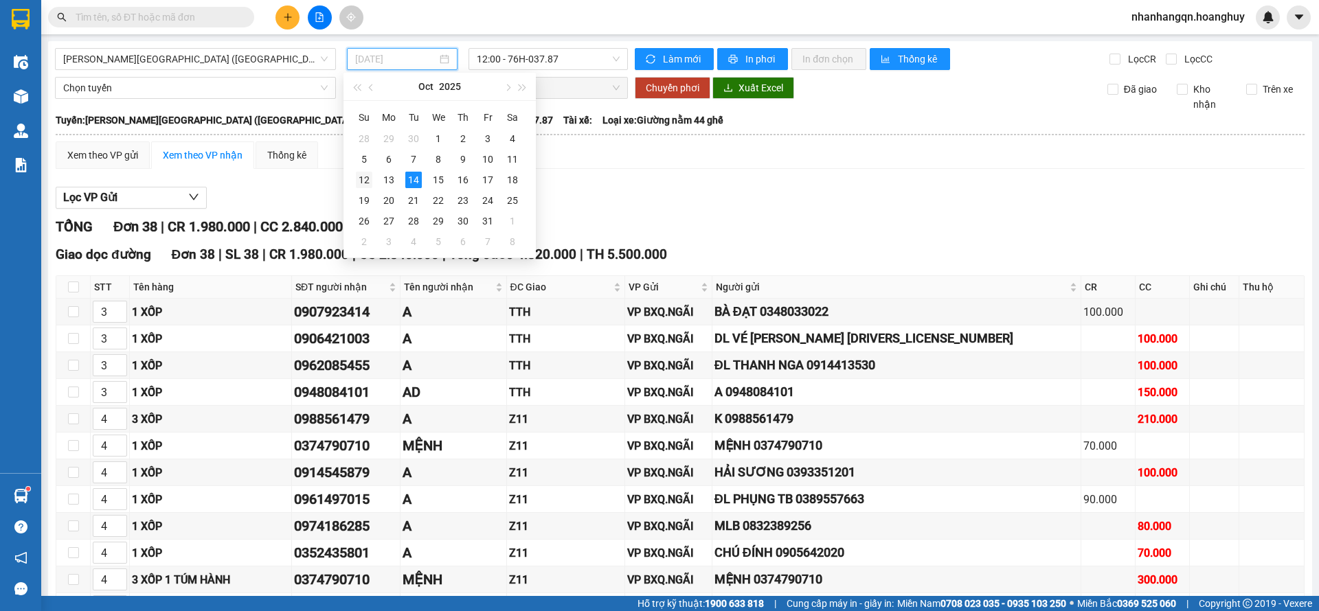
click at [358, 180] on div "12" at bounding box center [364, 180] width 16 height 16
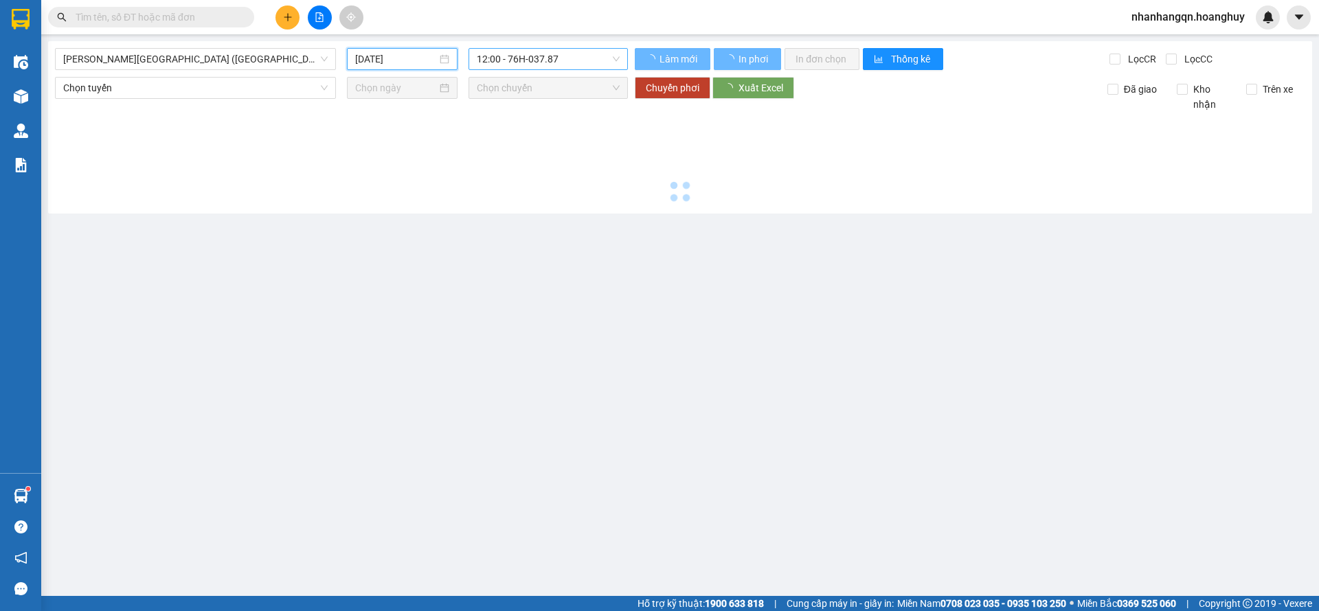
type input "[DATE]"
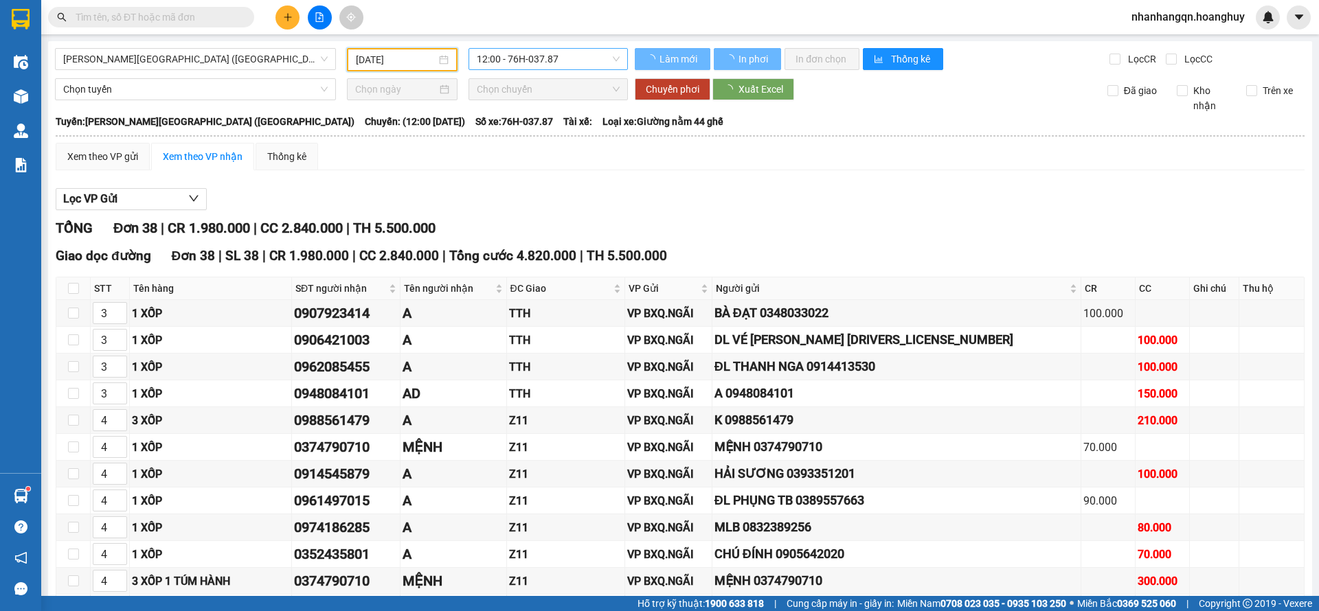
click at [573, 56] on span "12:00 - 76H-037.87" at bounding box center [548, 59] width 143 height 21
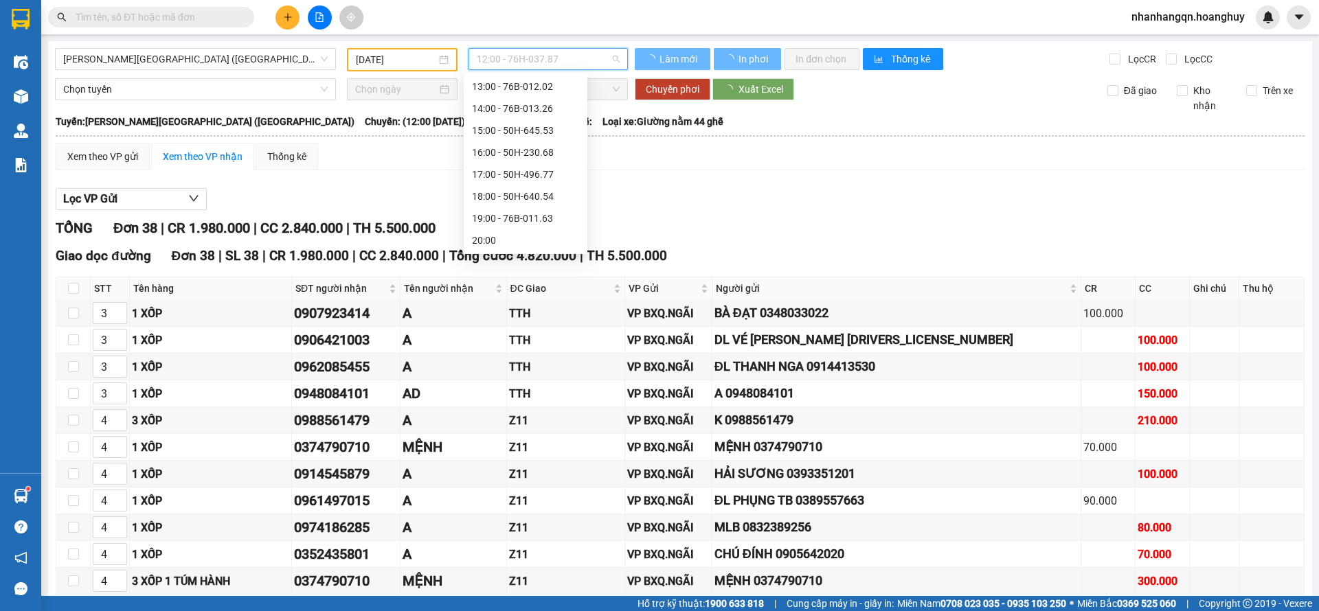
scroll to position [22, 0]
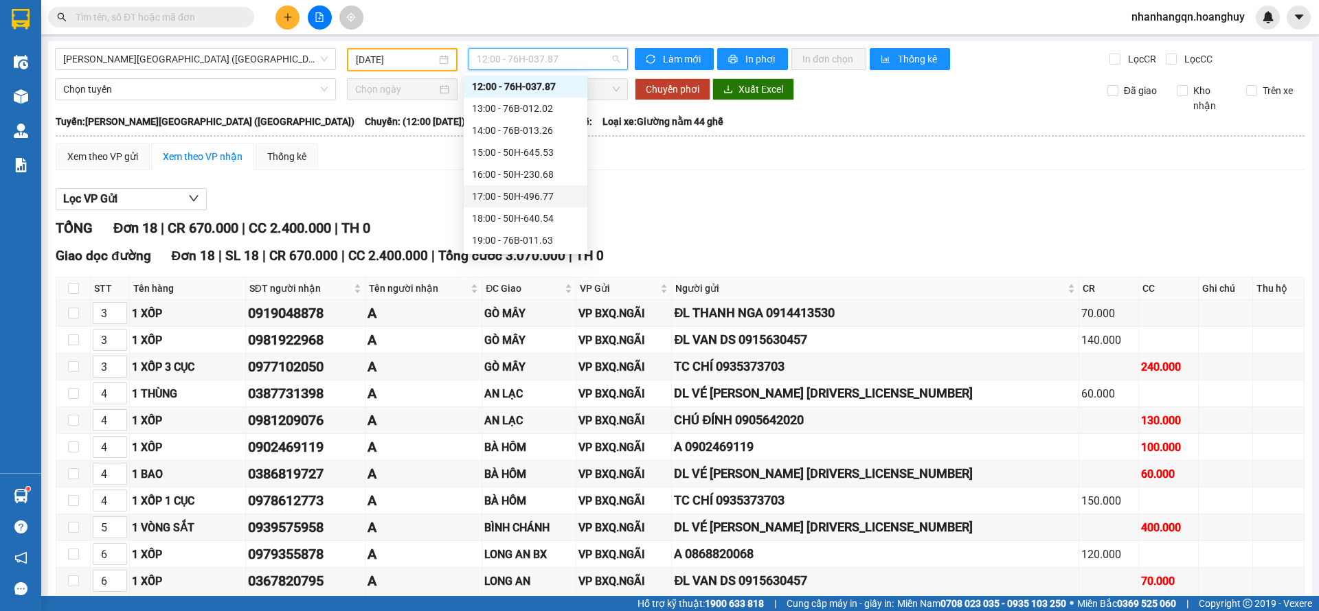
scroll to position [44, 0]
click at [525, 170] on div "17:00 - 50H-496.77" at bounding box center [525, 174] width 107 height 15
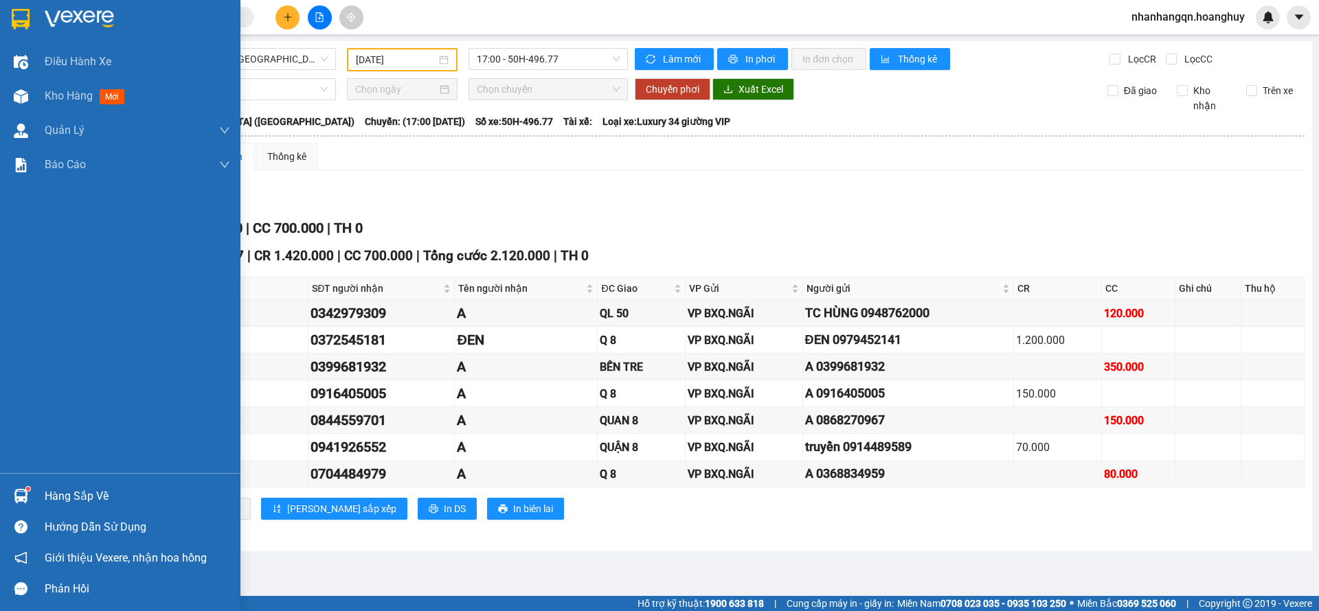
click at [9, 20] on div at bounding box center [21, 19] width 24 height 24
